Goal: Transaction & Acquisition: Purchase product/service

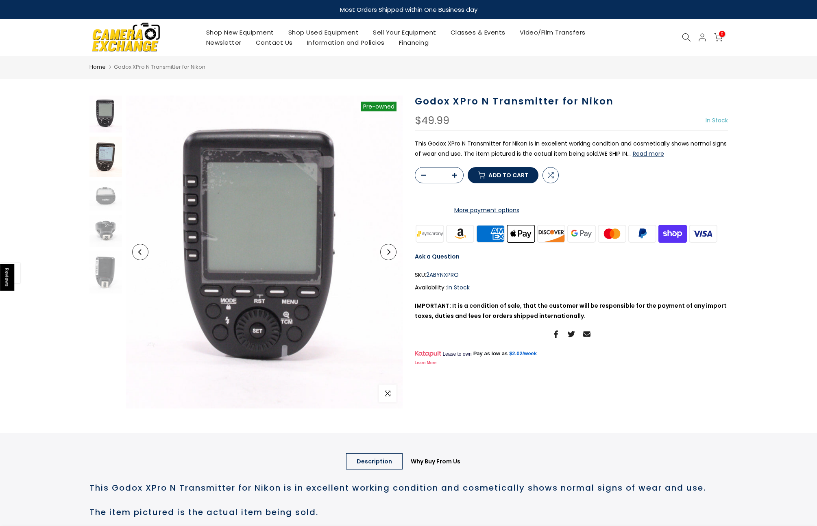
click at [107, 159] on img at bounding box center [105, 157] width 33 height 41
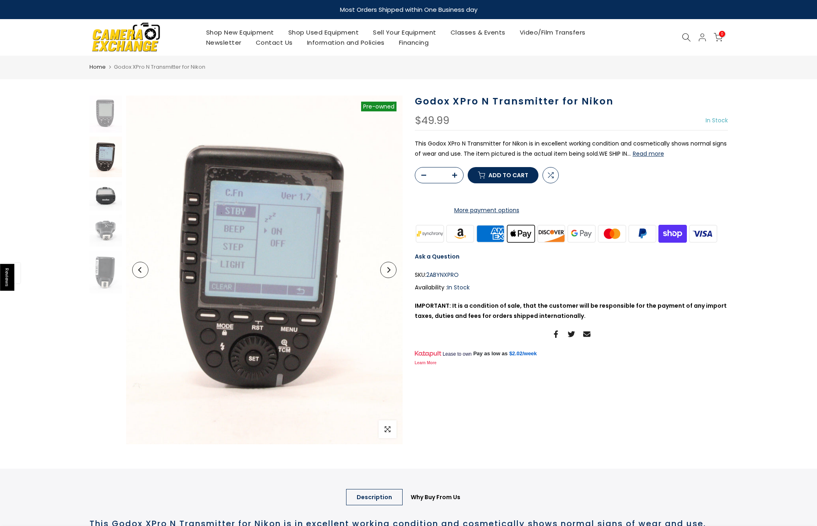
click at [103, 201] on img at bounding box center [105, 195] width 33 height 29
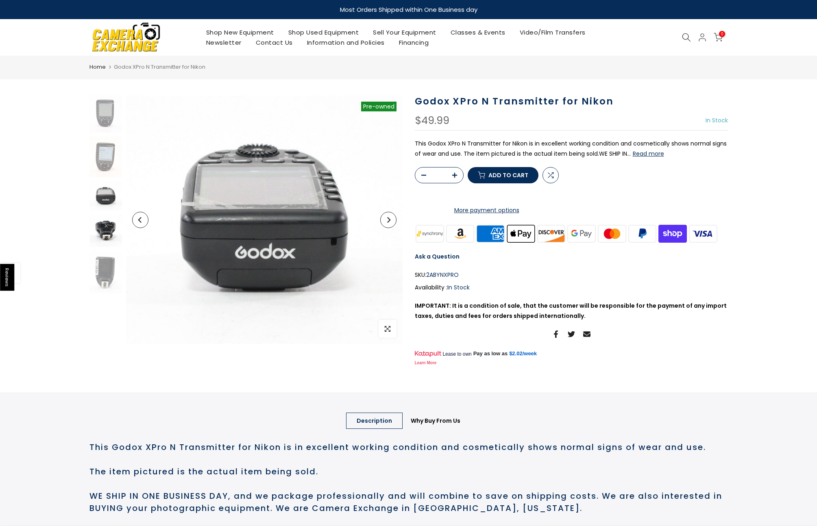
click at [104, 231] on img at bounding box center [105, 231] width 33 height 32
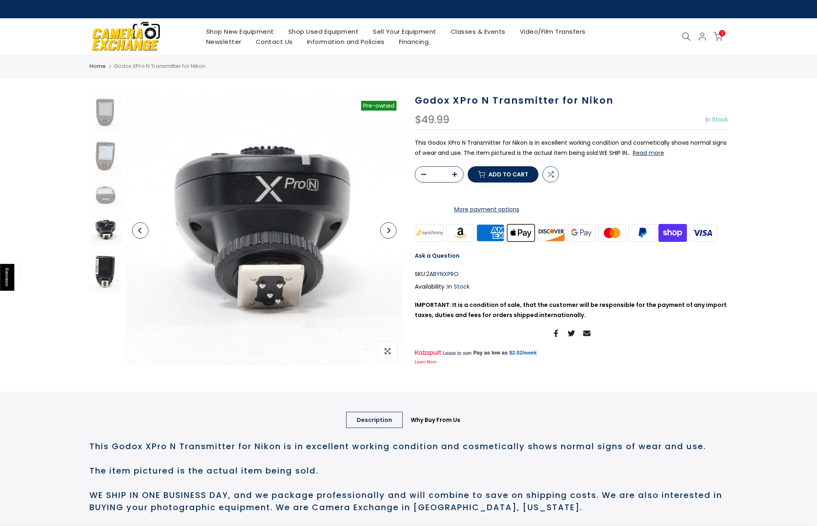
click at [100, 252] on img at bounding box center [105, 271] width 33 height 43
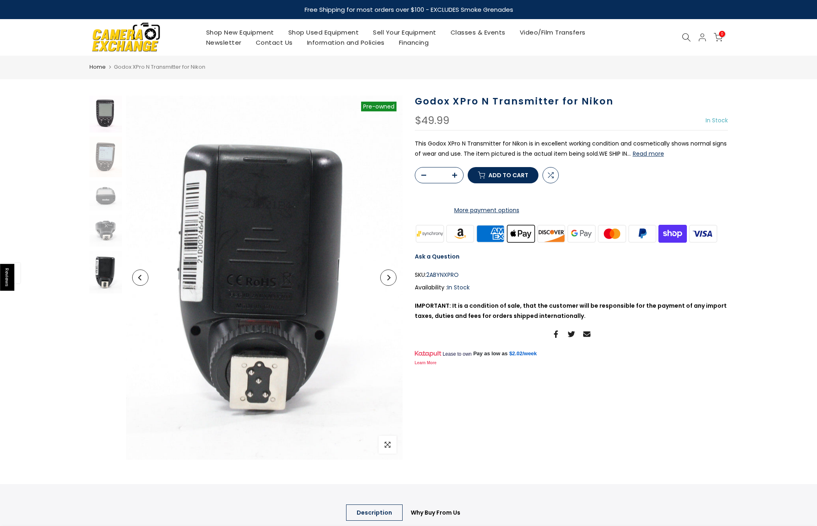
click at [105, 111] on img at bounding box center [105, 114] width 33 height 37
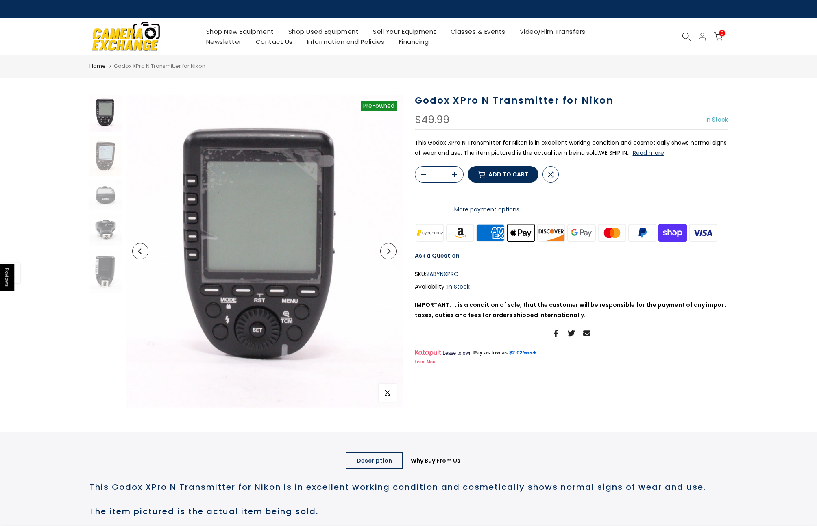
click at [647, 151] on button "Read more" at bounding box center [648, 152] width 31 height 7
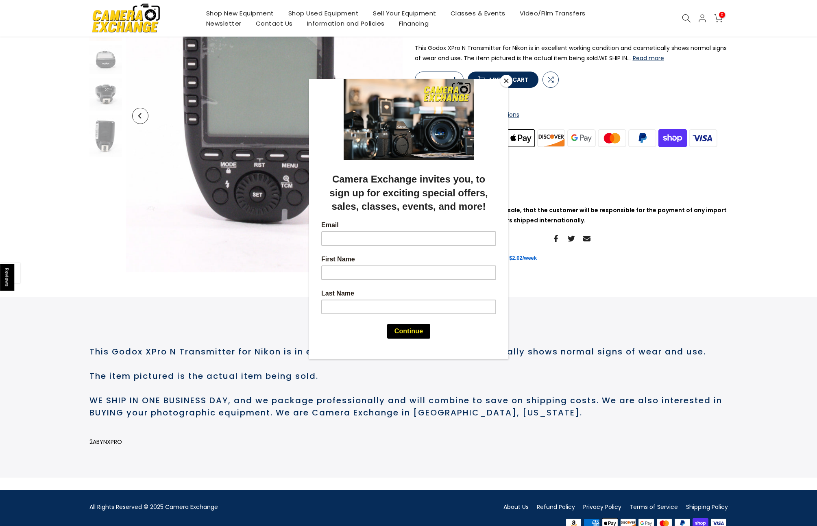
scroll to position [151, 0]
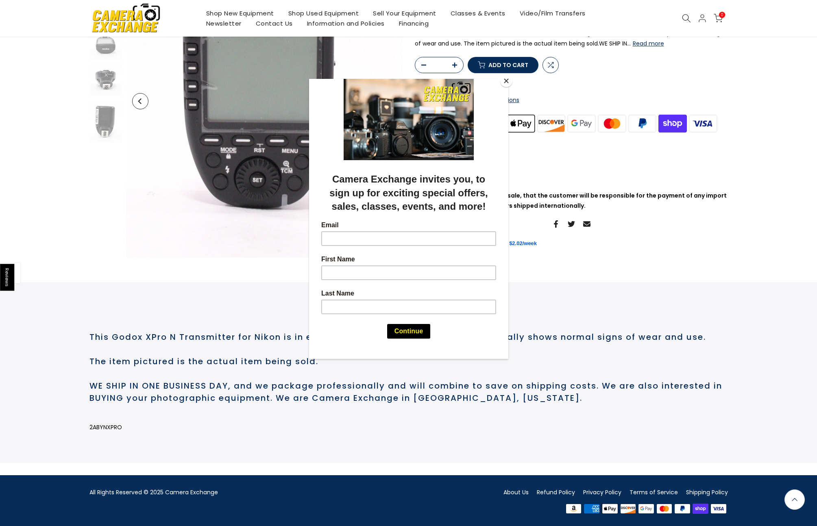
click at [503, 82] on button "Close" at bounding box center [506, 81] width 12 height 12
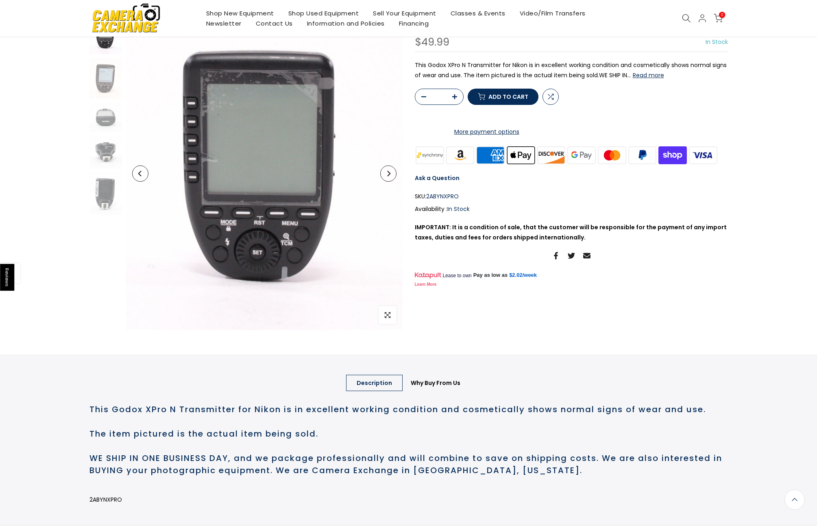
scroll to position [0, 0]
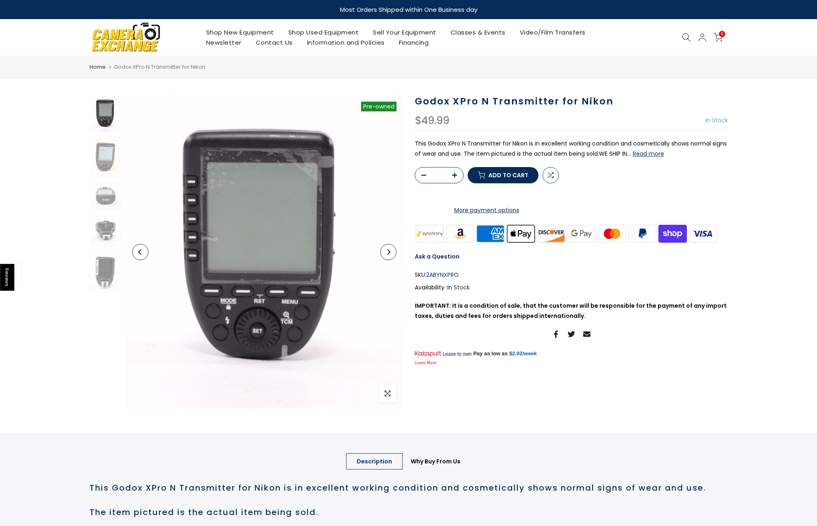
click at [639, 155] on button "Read more" at bounding box center [648, 153] width 31 height 7
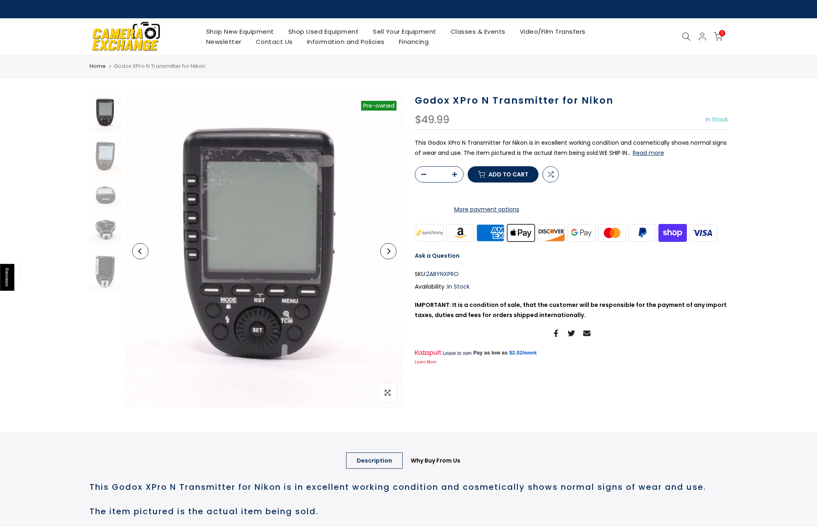
click at [502, 177] on span "Add to cart" at bounding box center [508, 175] width 40 height 6
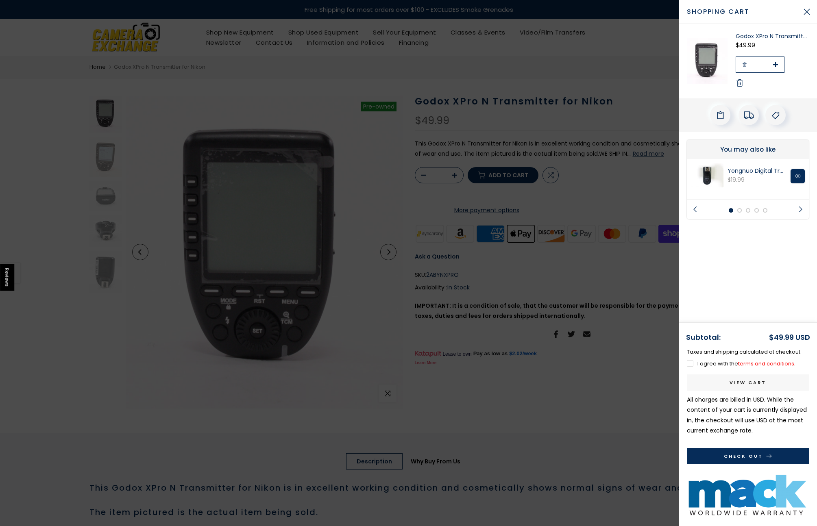
click at [724, 458] on button "Check Out" at bounding box center [748, 456] width 122 height 16
click at [688, 363] on label "I agree with the terms and conditions ." at bounding box center [741, 364] width 109 height 8
click at [711, 453] on button "Check Out" at bounding box center [748, 456] width 122 height 16
